Goal: Check status: Check status

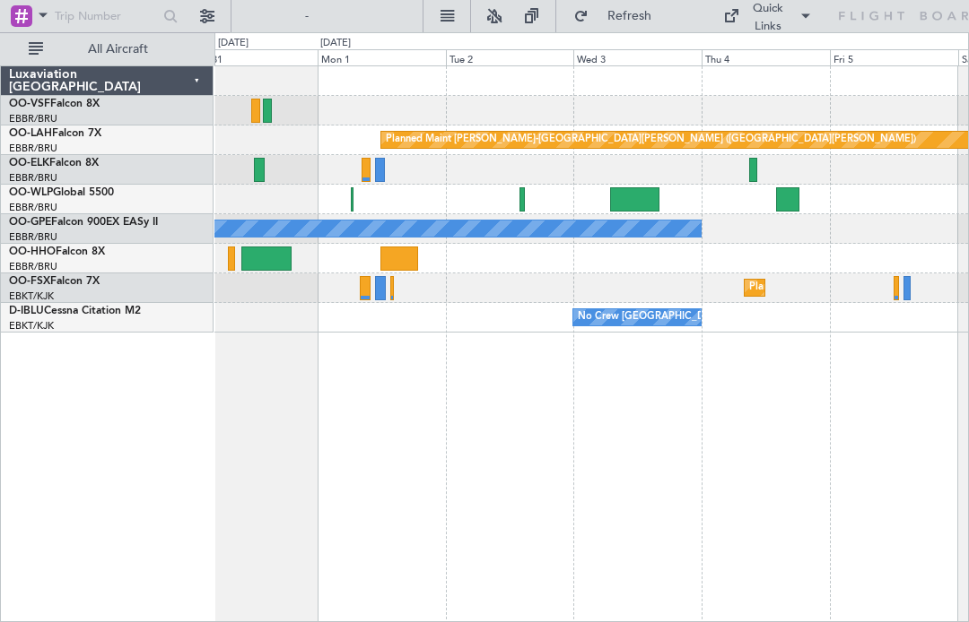
click at [520, 192] on div at bounding box center [521, 199] width 5 height 24
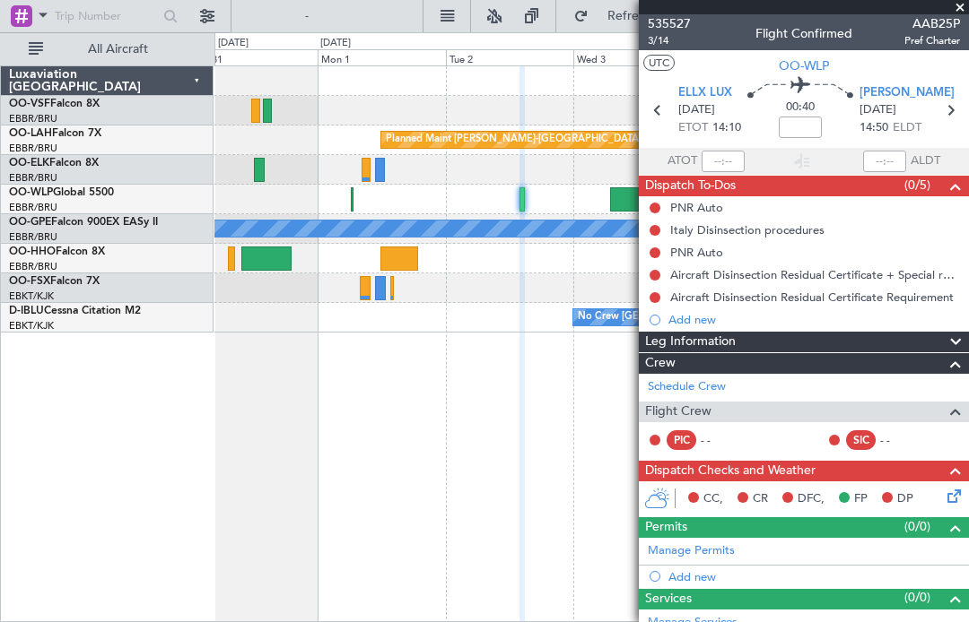
click at [356, 204] on div at bounding box center [590, 200] width 753 height 30
click at [356, 198] on div at bounding box center [590, 200] width 753 height 30
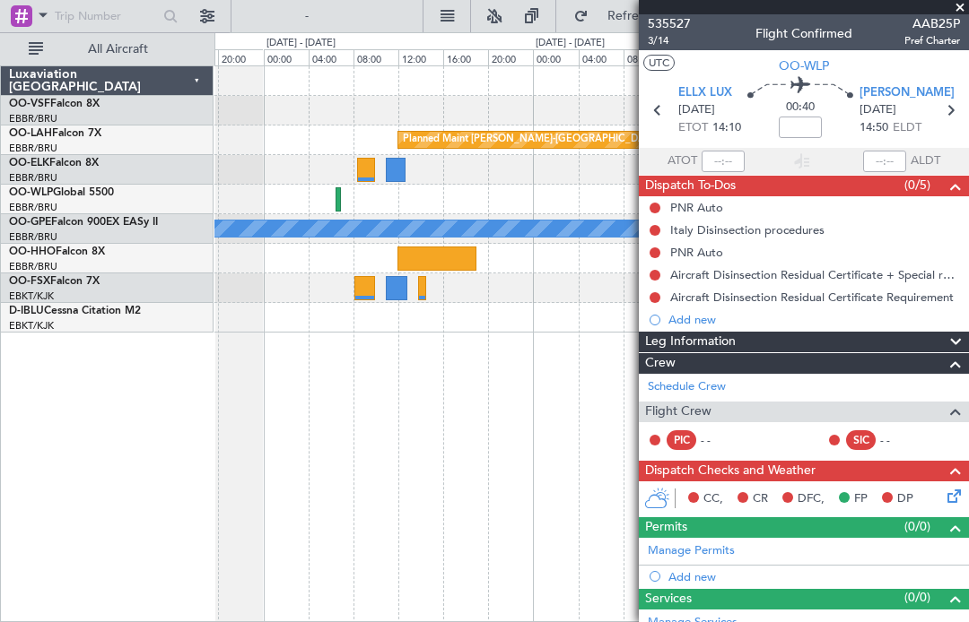
click at [343, 202] on div "LIML 07:00 Z KCLT 16:05 Z" at bounding box center [590, 200] width 753 height 30
click at [335, 199] on div "LIML 07:00 Z KCLT 16:05 Z" at bounding box center [590, 200] width 753 height 30
click at [950, 109] on icon at bounding box center [949, 110] width 23 height 23
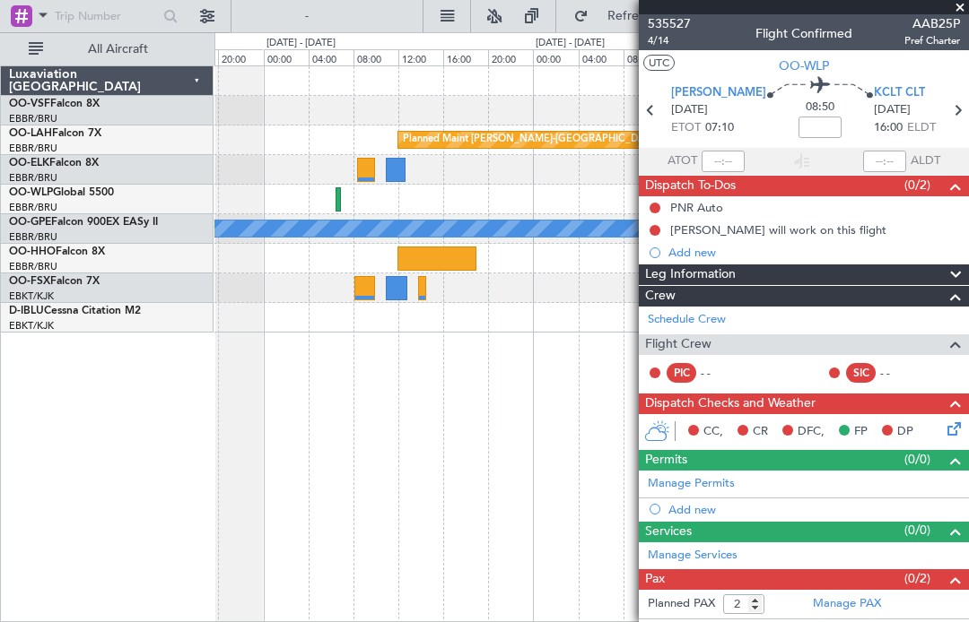
click at [656, 65] on button "UTC" at bounding box center [658, 63] width 31 height 16
click at [955, 5] on span at bounding box center [960, 8] width 18 height 16
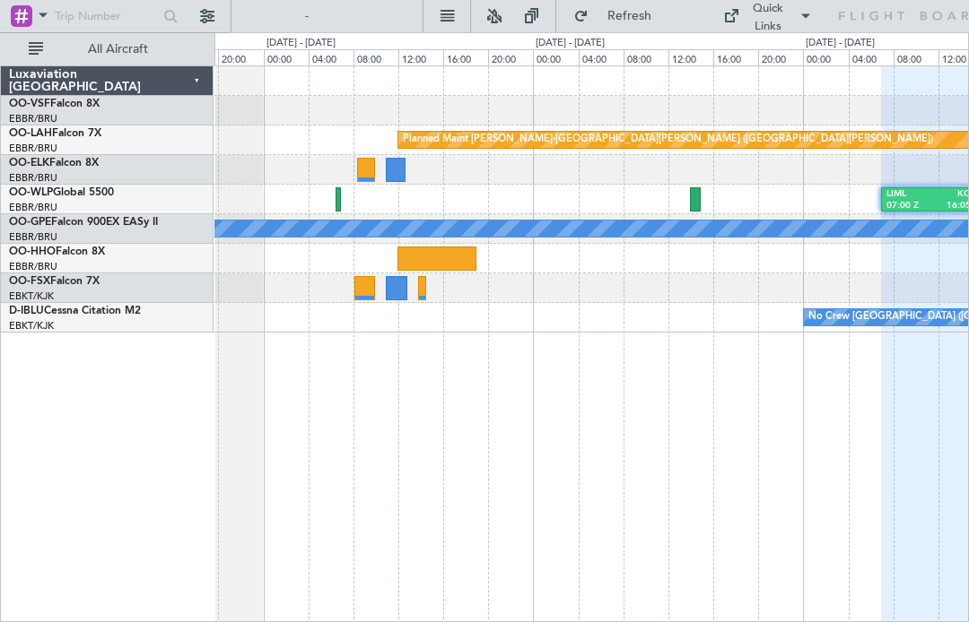
type input "0"
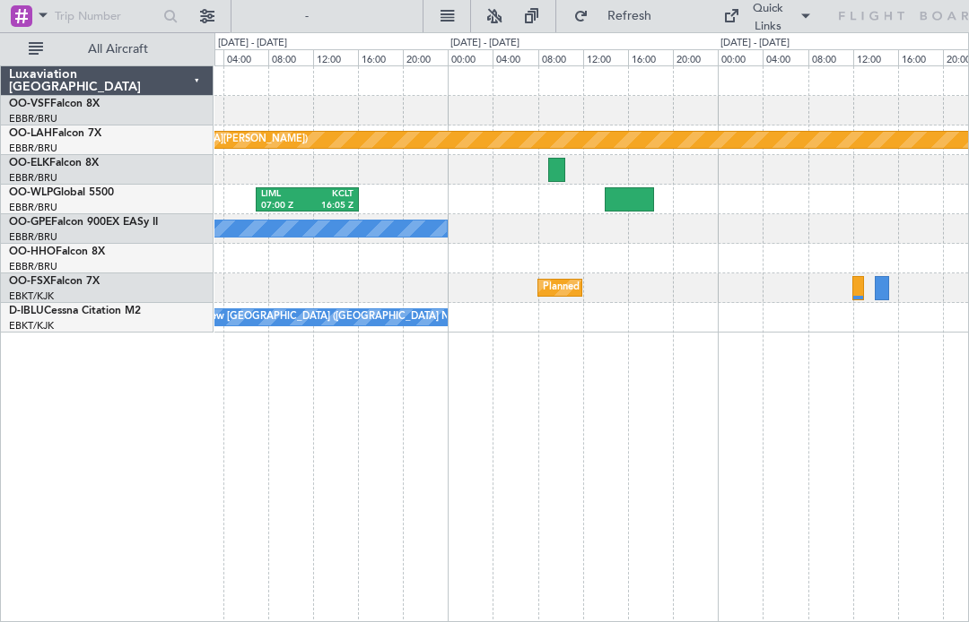
click at [627, 194] on div at bounding box center [628, 199] width 49 height 24
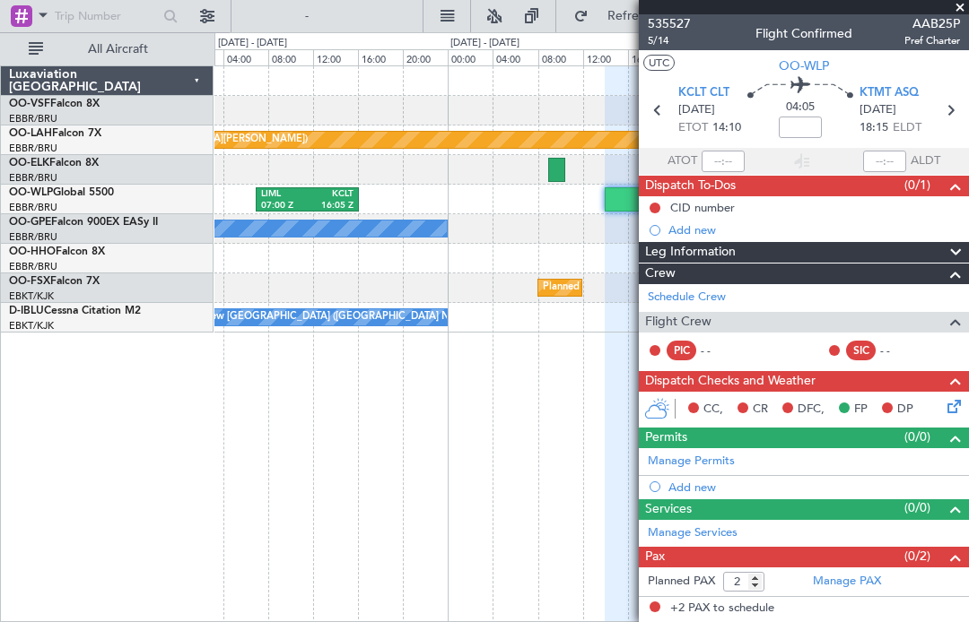
click at [940, 4] on div at bounding box center [804, 7] width 330 height 14
click at [955, 18] on span "AAB25P" at bounding box center [932, 23] width 56 height 19
click at [961, 5] on span at bounding box center [960, 8] width 18 height 16
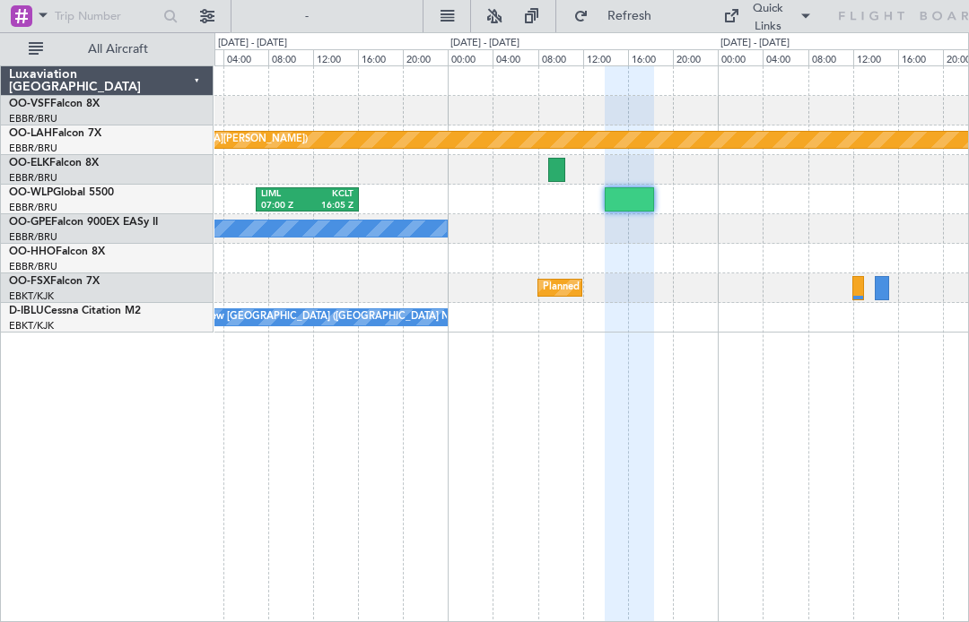
type input "0"
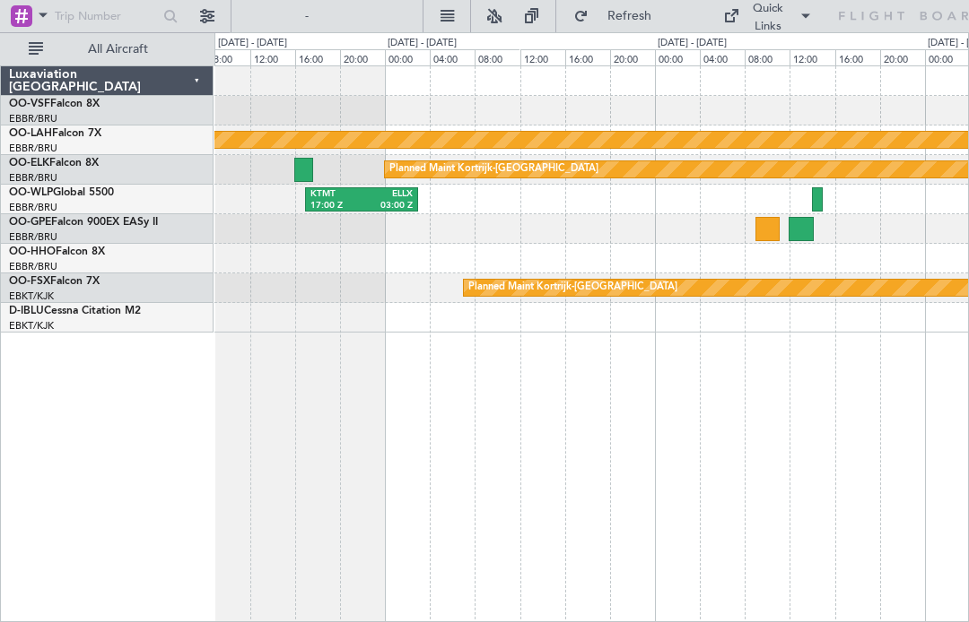
click at [817, 187] on div at bounding box center [817, 199] width 11 height 24
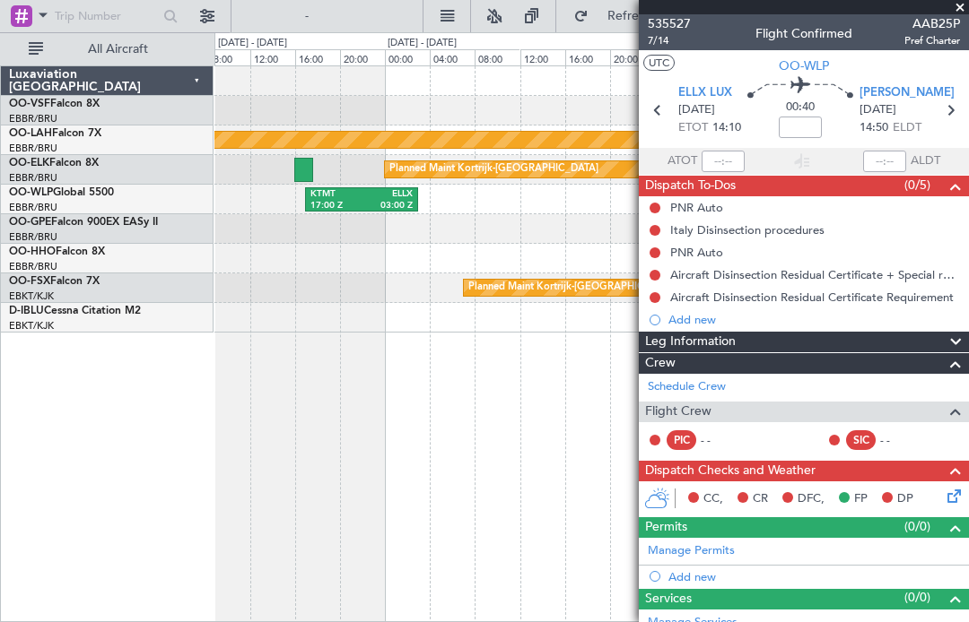
click at [958, 2] on span at bounding box center [960, 8] width 18 height 16
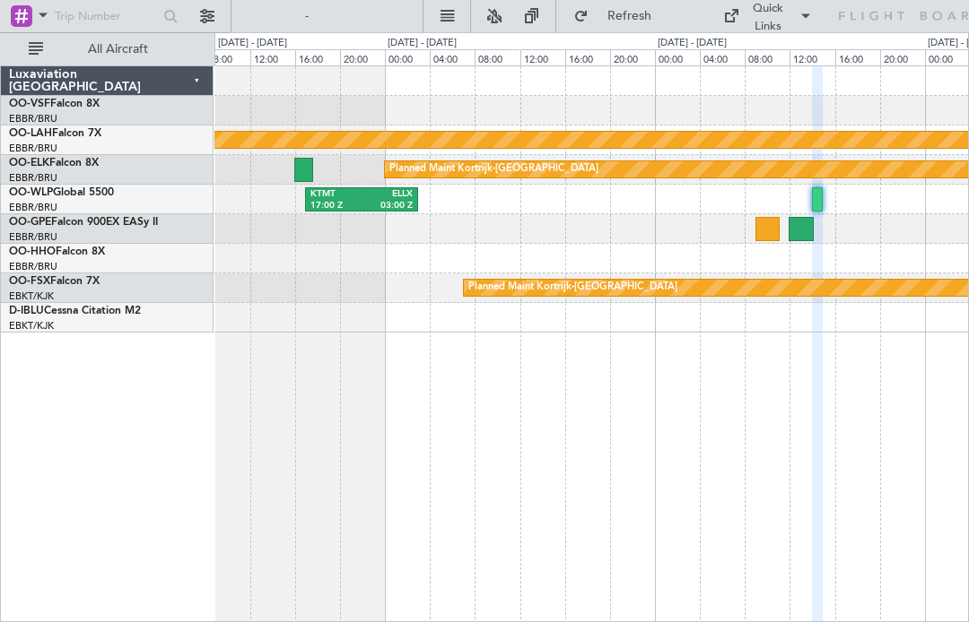
type input "0"
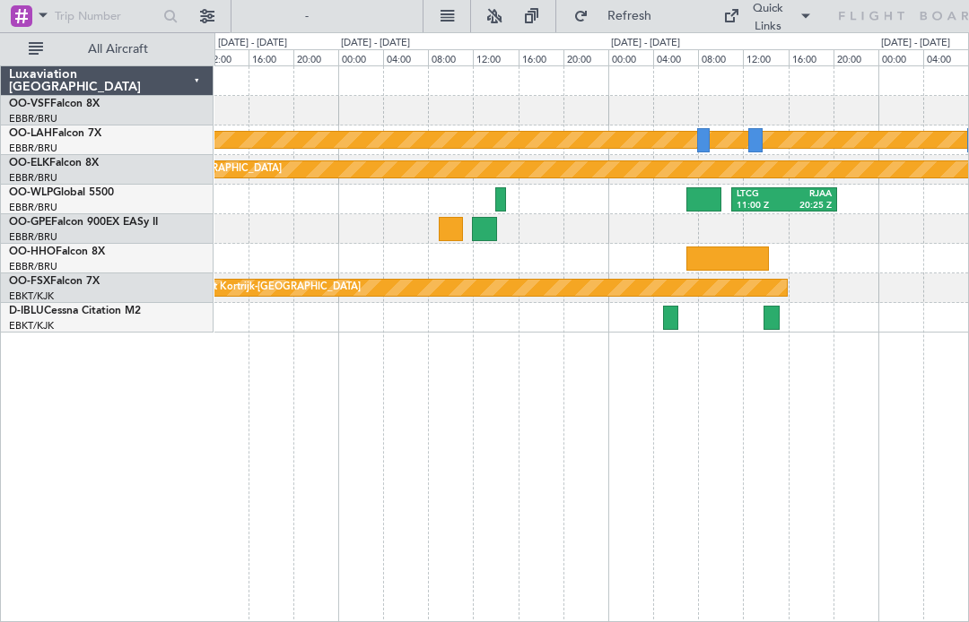
click at [795, 191] on div "RJAA" at bounding box center [808, 194] width 48 height 13
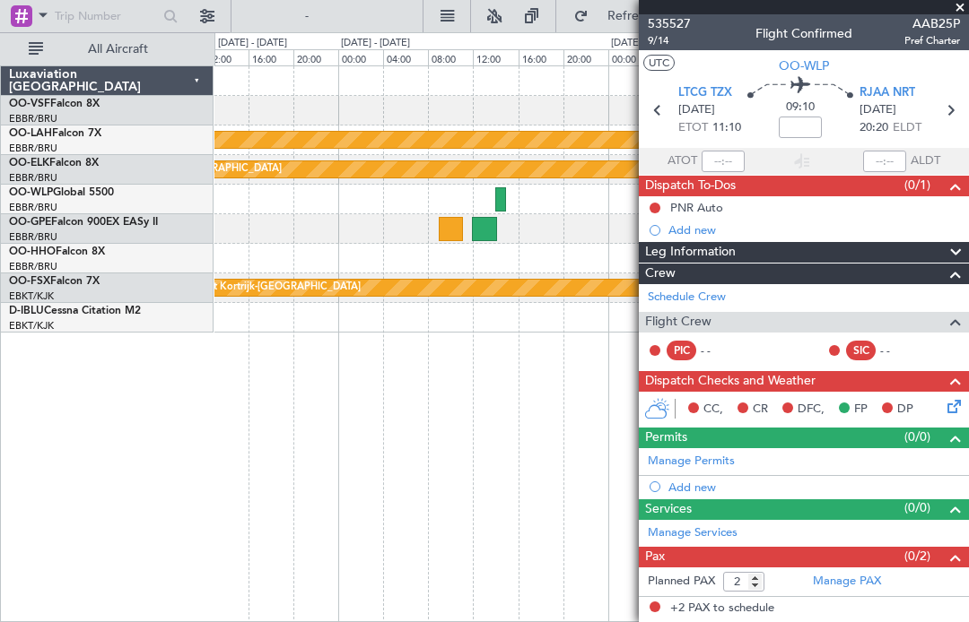
click at [726, 94] on span "LTCG TZX" at bounding box center [705, 93] width 54 height 18
